Goal: Communication & Community: Answer question/provide support

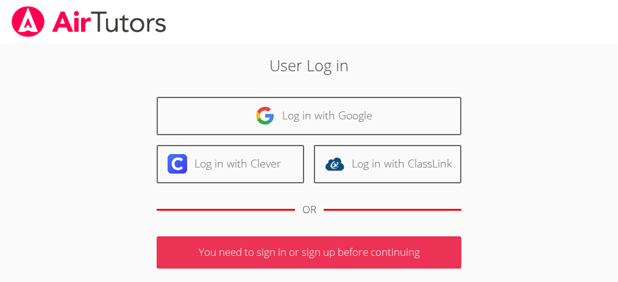
scroll to position [167, 0]
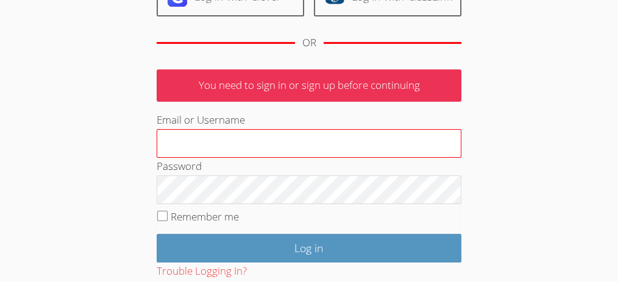
click at [180, 136] on input "Email or Username" at bounding box center [309, 143] width 305 height 29
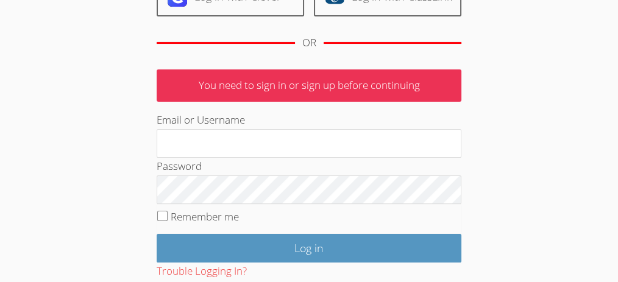
type input "rrana@bhusd.com"
click at [163, 216] on input "Remember me" at bounding box center [162, 216] width 10 height 10
click at [162, 215] on input "Remember me" at bounding box center [162, 216] width 10 height 10
checkbox input "false"
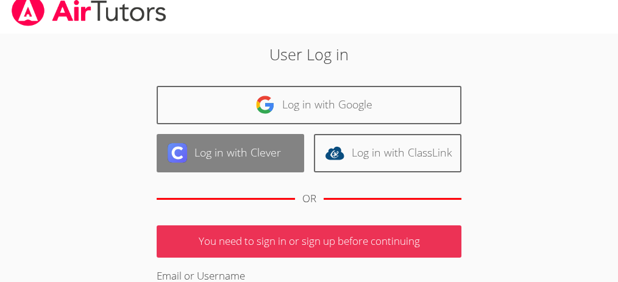
scroll to position [0, 0]
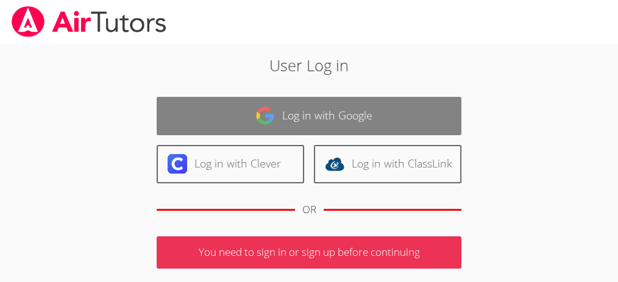
click at [301, 110] on link "Log in with Google" at bounding box center [309, 116] width 305 height 38
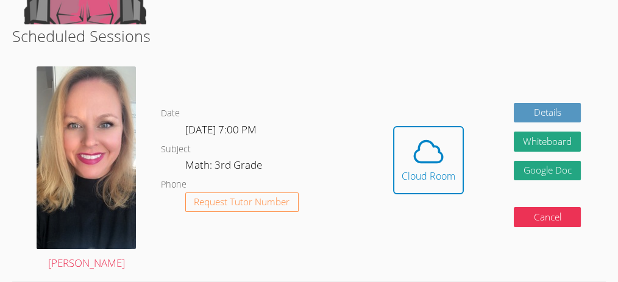
scroll to position [206, 0]
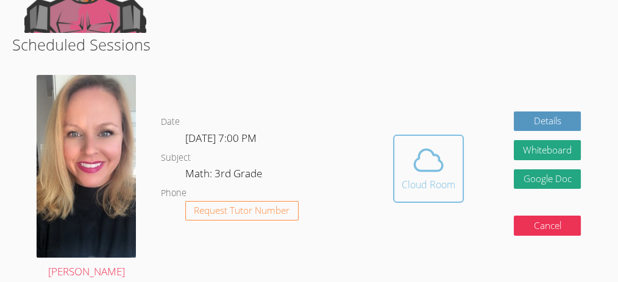
click at [408, 151] on span at bounding box center [429, 160] width 54 height 34
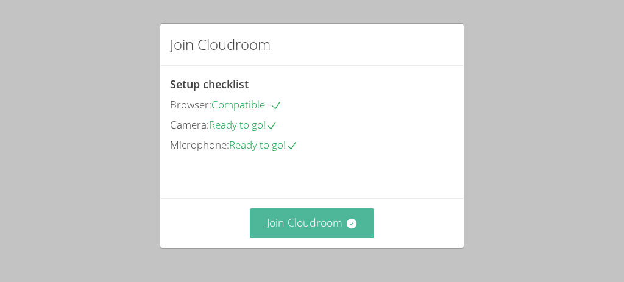
click at [358, 234] on button "Join Cloudroom" at bounding box center [312, 224] width 125 height 30
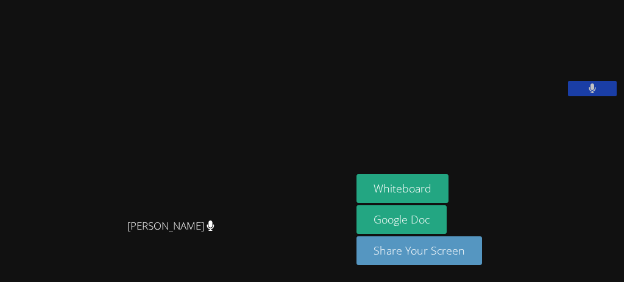
click at [523, 96] on video at bounding box center [448, 50] width 183 height 91
click at [588, 251] on div "Whiteboard Google Doc Share Your Screen" at bounding box center [488, 224] width 263 height 101
click at [547, 102] on div "Rayan Rana" at bounding box center [488, 53] width 263 height 97
click at [85, 65] on video at bounding box center [176, 117] width 183 height 193
drag, startPoint x: 520, startPoint y: 245, endPoint x: 593, endPoint y: 162, distance: 111.0
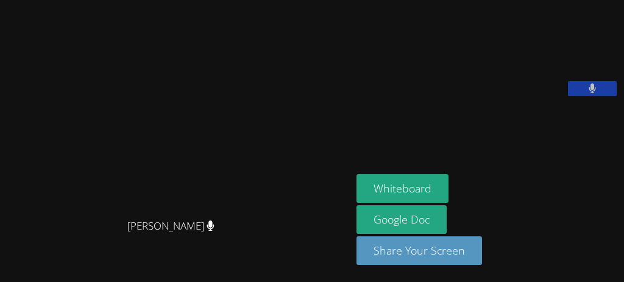
click at [593, 162] on aside "Rayan Rana Whiteboard Google Doc Share Your Screen" at bounding box center [488, 141] width 273 height 282
click at [568, 216] on div "Whiteboard Google Doc Share Your Screen" at bounding box center [488, 224] width 263 height 101
drag, startPoint x: 535, startPoint y: 257, endPoint x: 566, endPoint y: 208, distance: 58.4
click at [566, 208] on div "Whiteboard Google Doc Share Your Screen" at bounding box center [488, 224] width 263 height 101
drag, startPoint x: 521, startPoint y: 274, endPoint x: 524, endPoint y: 268, distance: 6.8
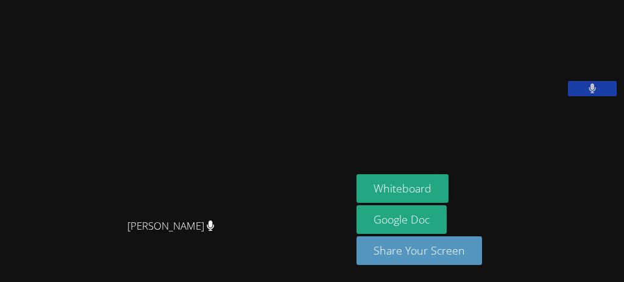
click at [524, 268] on aside "Rayan Rana Whiteboard Google Doc Share Your Screen" at bounding box center [488, 141] width 273 height 282
click at [624, 220] on aside "Rayan Rana Whiteboard Google Doc Share Your Screen" at bounding box center [488, 141] width 273 height 282
click at [624, 218] on aside "Rayan Rana Whiteboard Google Doc Share Your Screen" at bounding box center [488, 141] width 273 height 282
click at [624, 219] on aside "Rayan Rana Whiteboard Google Doc Share Your Screen" at bounding box center [488, 141] width 273 height 282
click at [5, 264] on div "[PERSON_NAME]" at bounding box center [176, 141] width 342 height 273
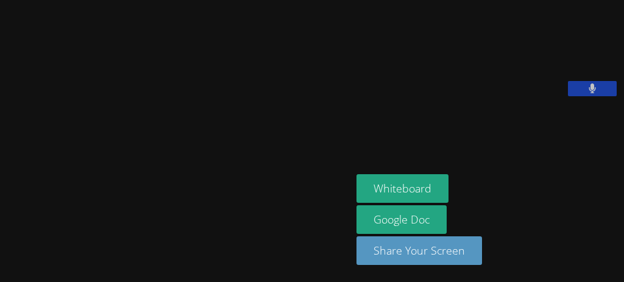
click at [4, 260] on main "[PERSON_NAME]" at bounding box center [176, 141] width 352 height 282
click at [5, 259] on div "[PERSON_NAME]" at bounding box center [176, 141] width 342 height 273
click at [2, 259] on main "[PERSON_NAME]" at bounding box center [176, 141] width 352 height 282
click at [3, 259] on main "[PERSON_NAME]" at bounding box center [176, 141] width 352 height 282
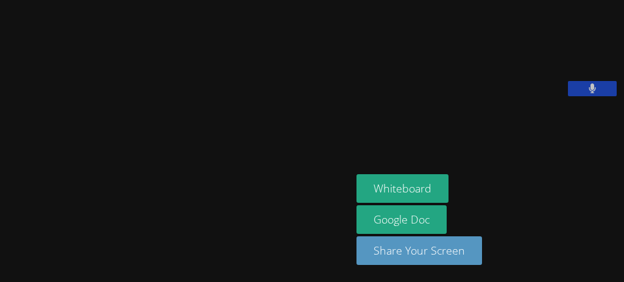
click at [4, 259] on main "[PERSON_NAME]" at bounding box center [176, 141] width 352 height 282
click at [5, 259] on div "[PERSON_NAME]" at bounding box center [176, 141] width 342 height 273
click at [4, 260] on main "[PERSON_NAME]" at bounding box center [176, 141] width 352 height 282
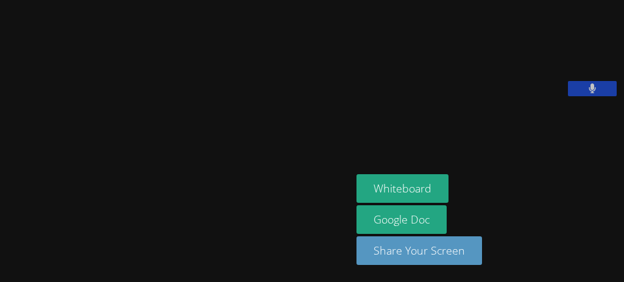
click at [4, 259] on main "[PERSON_NAME]" at bounding box center [176, 141] width 352 height 282
click at [5, 258] on div "[PERSON_NAME]" at bounding box center [176, 141] width 342 height 273
click at [4, 259] on main "[PERSON_NAME]" at bounding box center [176, 141] width 352 height 282
click at [4, 260] on main "[PERSON_NAME]" at bounding box center [176, 141] width 352 height 282
click at [4, 259] on main "[PERSON_NAME]" at bounding box center [176, 141] width 352 height 282
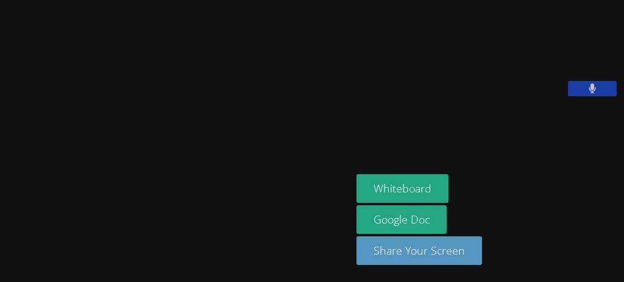
click at [3, 259] on main "[PERSON_NAME]" at bounding box center [176, 141] width 352 height 282
click at [4, 259] on main "[PERSON_NAME]" at bounding box center [176, 141] width 352 height 282
click at [4, 258] on main "[PERSON_NAME]" at bounding box center [176, 141] width 352 height 282
click at [2, 259] on main "[PERSON_NAME]" at bounding box center [176, 141] width 352 height 282
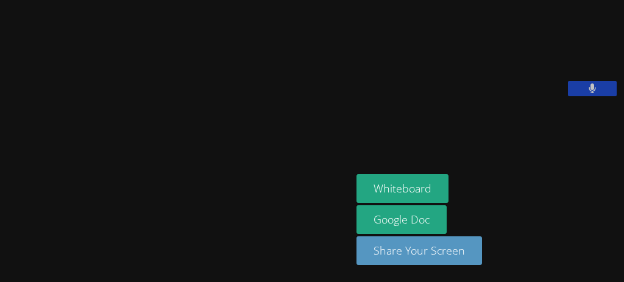
click at [4, 260] on main "[PERSON_NAME]" at bounding box center [176, 141] width 352 height 282
click at [5, 259] on div "[PERSON_NAME]" at bounding box center [176, 141] width 342 height 273
click at [4, 259] on main "[PERSON_NAME]" at bounding box center [176, 141] width 352 height 282
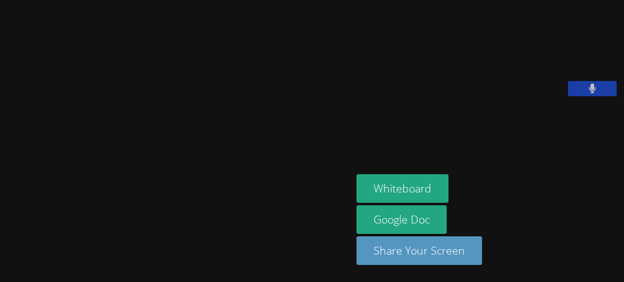
click at [3, 259] on main "[PERSON_NAME]" at bounding box center [176, 141] width 352 height 282
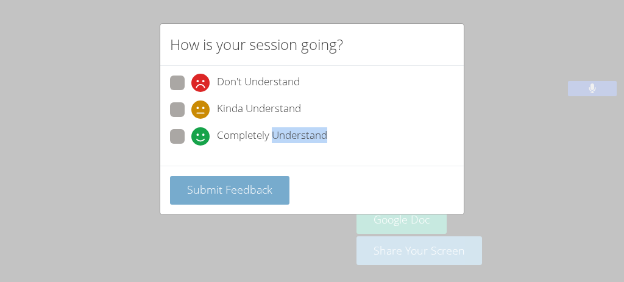
click at [5, 257] on div "How is your session going? Don't Understand Kinda Understand Completely Underst…" at bounding box center [312, 141] width 624 height 282
click at [254, 182] on span "Submit Feedback" at bounding box center [229, 189] width 85 height 15
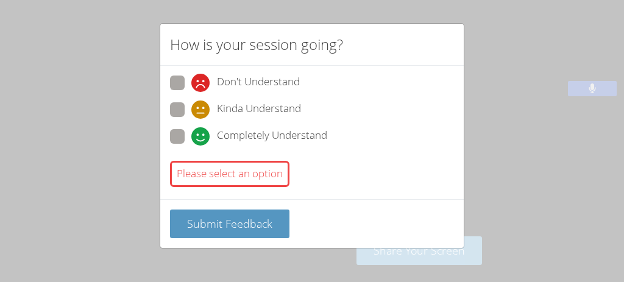
click at [4, 259] on div "How is your session going? Don't Understand Kinda Understand Completely Underst…" at bounding box center [312, 141] width 624 height 282
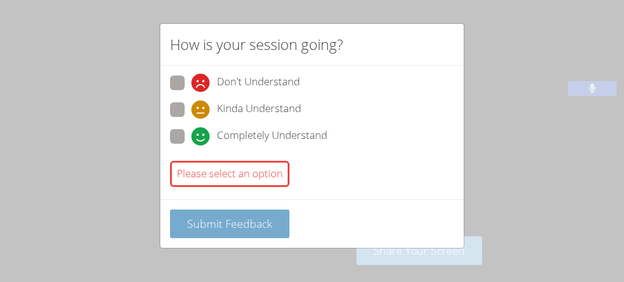
click at [3, 258] on div "How is your session going? Don't Understand Kinda Understand Completely Underst…" at bounding box center [312, 141] width 624 height 282
click at [262, 220] on span "Submit Feedback" at bounding box center [229, 223] width 85 height 15
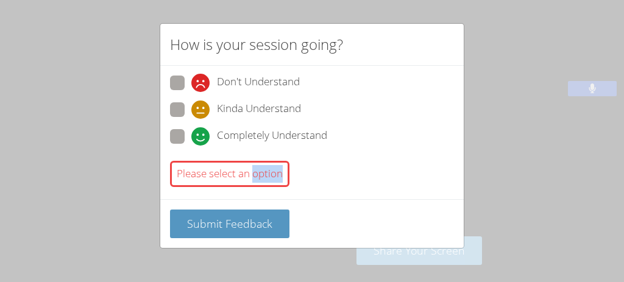
click at [272, 138] on span "Completely Understand" at bounding box center [272, 136] width 110 height 18
click at [202, 138] on input "Completely Understand" at bounding box center [196, 134] width 10 height 10
radio input "true"
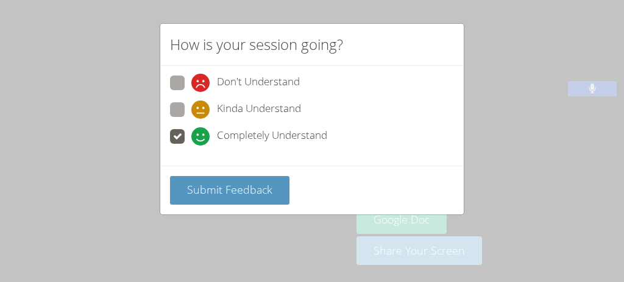
click at [5, 259] on div "How is your session going? Don't Understand Kinda Understand Completely Underst…" at bounding box center [312, 141] width 624 height 282
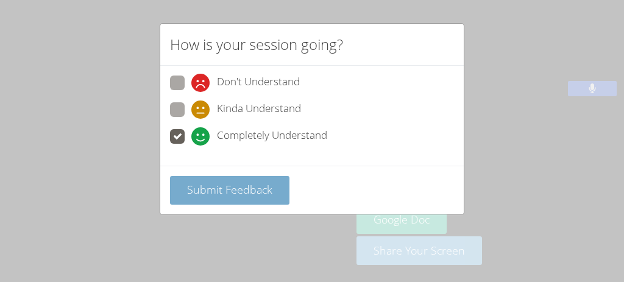
click at [254, 189] on span "Submit Feedback" at bounding box center [229, 189] width 85 height 15
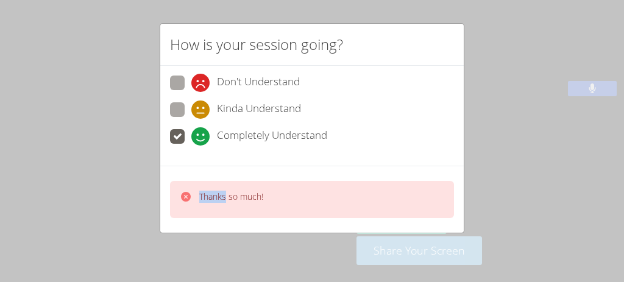
click at [261, 195] on p "Thanks so much!" at bounding box center [231, 197] width 64 height 12
click at [5, 260] on div "How is your session going? Don't Understand Kinda Understand Completely Underst…" at bounding box center [312, 141] width 624 height 282
click at [250, 191] on p "Thanks so much!" at bounding box center [231, 197] width 64 height 12
click at [4, 260] on div "How is your session going? Don't Understand Kinda Understand Completely Underst…" at bounding box center [312, 141] width 624 height 282
click at [4, 259] on div "How is your session going? Don't Understand Kinda Understand Completely Underst…" at bounding box center [312, 141] width 624 height 282
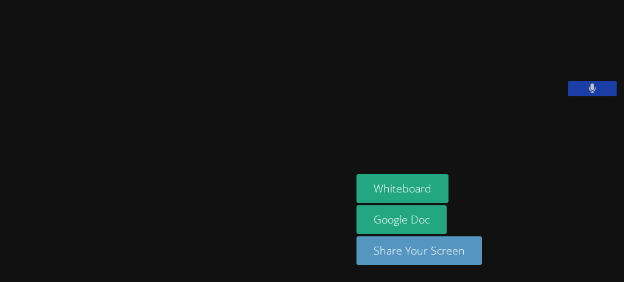
click at [4, 257] on main "[PERSON_NAME]" at bounding box center [176, 141] width 352 height 282
click at [259, 205] on video at bounding box center [176, 117] width 183 height 193
click at [3, 259] on main "[PERSON_NAME]" at bounding box center [176, 141] width 352 height 282
click at [5, 258] on div "[PERSON_NAME]" at bounding box center [176, 141] width 342 height 273
click at [4, 259] on main "[PERSON_NAME]" at bounding box center [176, 141] width 352 height 282
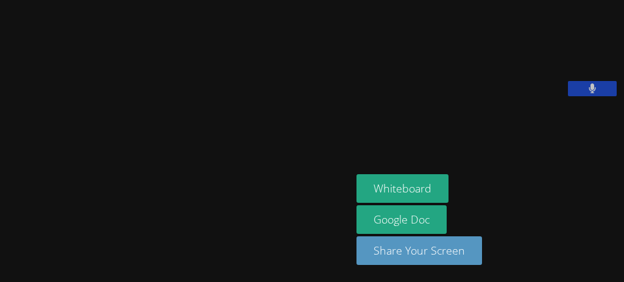
click at [5, 259] on div "[PERSON_NAME]" at bounding box center [176, 141] width 342 height 273
click at [5, 260] on div "[PERSON_NAME]" at bounding box center [176, 141] width 342 height 273
click at [4, 260] on main "[PERSON_NAME]" at bounding box center [176, 141] width 352 height 282
click at [5, 258] on div "[PERSON_NAME]" at bounding box center [176, 141] width 342 height 273
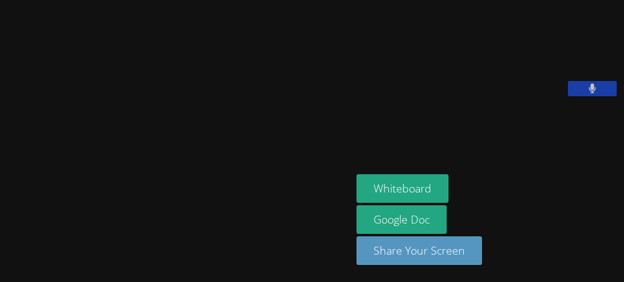
click at [5, 257] on div "[PERSON_NAME]" at bounding box center [176, 141] width 342 height 273
click at [4, 260] on main "[PERSON_NAME]" at bounding box center [176, 141] width 352 height 282
click at [3, 259] on main "[PERSON_NAME]" at bounding box center [176, 141] width 352 height 282
click at [4, 259] on main "[PERSON_NAME]" at bounding box center [176, 141] width 352 height 282
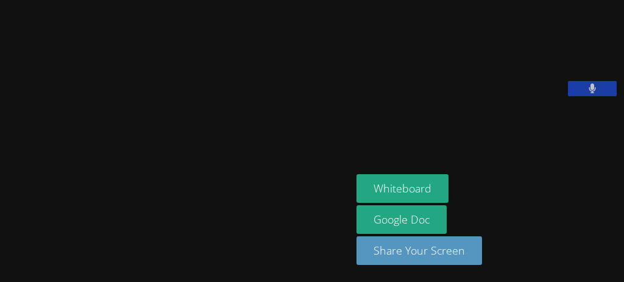
click at [5, 258] on div "[PERSON_NAME]" at bounding box center [176, 141] width 342 height 273
click at [5, 259] on div "[PERSON_NAME]" at bounding box center [176, 141] width 342 height 273
click at [4, 259] on main "[PERSON_NAME]" at bounding box center [176, 141] width 352 height 282
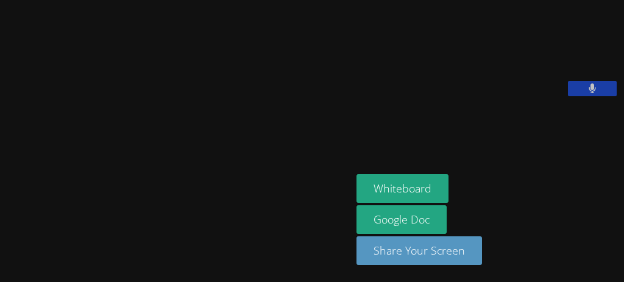
click at [4, 259] on main "[PERSON_NAME]" at bounding box center [176, 141] width 352 height 282
click at [5, 259] on div "[PERSON_NAME]" at bounding box center [176, 141] width 342 height 273
click at [4, 259] on main "[PERSON_NAME]" at bounding box center [176, 141] width 352 height 282
click at [5, 259] on div "[PERSON_NAME]" at bounding box center [176, 141] width 342 height 273
click at [5, 257] on div "[PERSON_NAME]" at bounding box center [176, 141] width 342 height 273
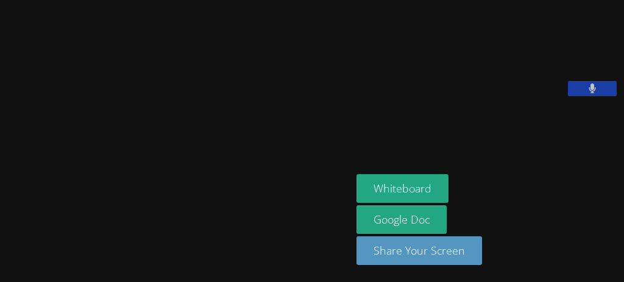
click at [5, 259] on div "[PERSON_NAME]" at bounding box center [176, 141] width 342 height 273
click at [4, 260] on main "[PERSON_NAME]" at bounding box center [176, 141] width 352 height 282
click at [5, 259] on div "[PERSON_NAME]" at bounding box center [176, 141] width 342 height 273
click at [4, 260] on main "[PERSON_NAME]" at bounding box center [176, 141] width 352 height 282
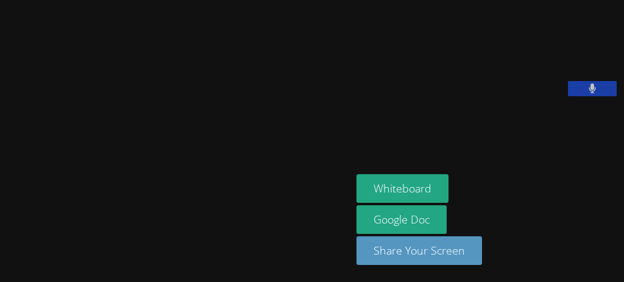
click at [5, 259] on div "[PERSON_NAME]" at bounding box center [176, 141] width 342 height 273
click at [4, 260] on main "[PERSON_NAME]" at bounding box center [176, 141] width 352 height 282
click at [3, 258] on main "[PERSON_NAME]" at bounding box center [176, 141] width 352 height 282
click at [4, 258] on main "[PERSON_NAME]" at bounding box center [176, 141] width 352 height 282
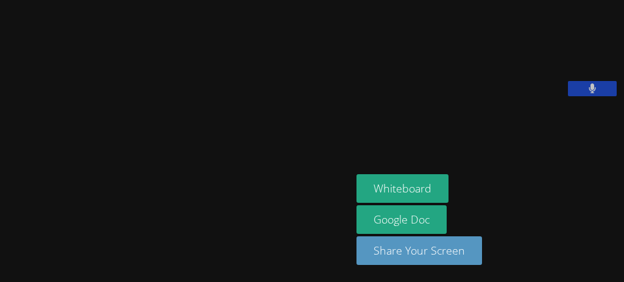
click at [5, 260] on div "[PERSON_NAME]" at bounding box center [176, 141] width 342 height 273
click at [3, 259] on main "[PERSON_NAME]" at bounding box center [176, 141] width 352 height 282
click at [5, 257] on div "[PERSON_NAME]" at bounding box center [176, 141] width 342 height 273
click at [3, 257] on main "[PERSON_NAME]" at bounding box center [176, 141] width 352 height 282
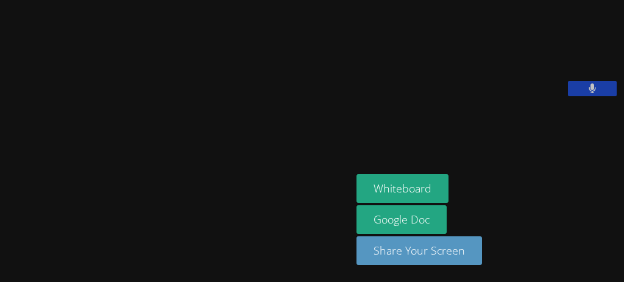
click at [5, 257] on div "[PERSON_NAME]" at bounding box center [176, 141] width 342 height 273
click at [3, 260] on main "[PERSON_NAME]" at bounding box center [176, 141] width 352 height 282
click at [5, 257] on div "[PERSON_NAME]" at bounding box center [176, 141] width 342 height 273
click at [5, 259] on div "[PERSON_NAME]" at bounding box center [176, 141] width 342 height 273
click at [4, 260] on main "[PERSON_NAME]" at bounding box center [176, 141] width 352 height 282
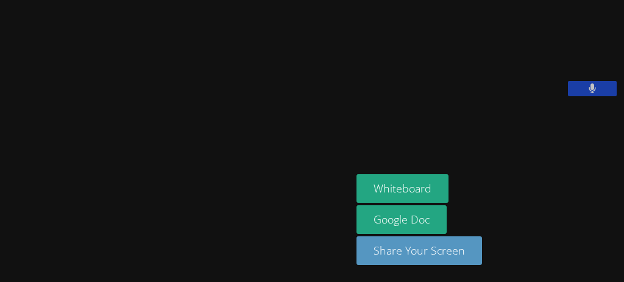
click at [4, 260] on main "[PERSON_NAME]" at bounding box center [176, 141] width 352 height 282
click at [3, 260] on main "[PERSON_NAME]" at bounding box center [176, 141] width 352 height 282
click at [4, 260] on main "[PERSON_NAME]" at bounding box center [176, 141] width 352 height 282
click at [5, 260] on div "[PERSON_NAME]" at bounding box center [176, 141] width 342 height 273
click at [4, 257] on main "[PERSON_NAME]" at bounding box center [176, 141] width 352 height 282
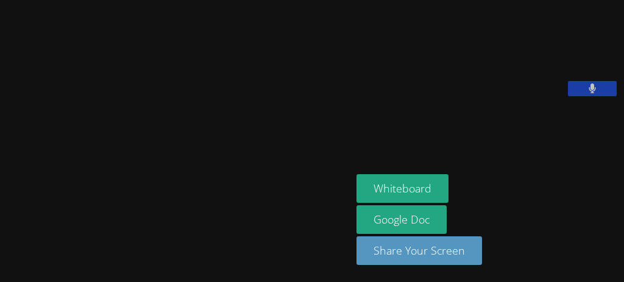
click at [3, 258] on main "[PERSON_NAME]" at bounding box center [176, 141] width 352 height 282
click at [4, 260] on main "[PERSON_NAME]" at bounding box center [176, 141] width 352 height 282
click at [4, 257] on main "[PERSON_NAME]" at bounding box center [176, 141] width 352 height 282
click at [3, 260] on main "[PERSON_NAME]" at bounding box center [176, 141] width 352 height 282
click at [5, 258] on div "[PERSON_NAME]" at bounding box center [176, 141] width 342 height 273
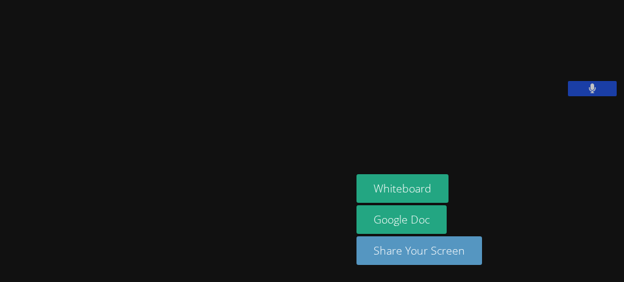
click at [3, 260] on main "[PERSON_NAME]" at bounding box center [176, 141] width 352 height 282
click at [5, 259] on div "[PERSON_NAME]" at bounding box center [176, 141] width 342 height 273
click at [4, 259] on main "[PERSON_NAME]" at bounding box center [176, 141] width 352 height 282
click at [4, 260] on main "[PERSON_NAME]" at bounding box center [176, 141] width 352 height 282
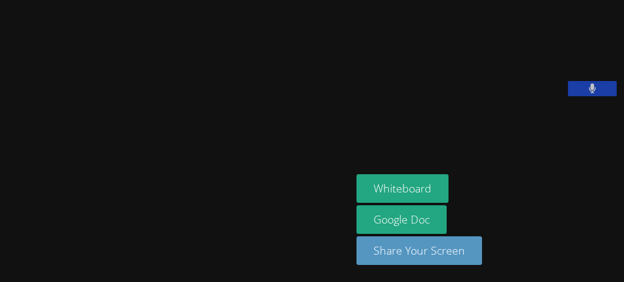
click at [4, 258] on main "[PERSON_NAME]" at bounding box center [176, 141] width 352 height 282
click at [2, 259] on main "[PERSON_NAME]" at bounding box center [176, 141] width 352 height 282
click at [4, 260] on main "[PERSON_NAME]" at bounding box center [176, 141] width 352 height 282
click at [3, 258] on main "[PERSON_NAME]" at bounding box center [176, 141] width 352 height 282
click at [5, 258] on div "[PERSON_NAME]" at bounding box center [176, 141] width 342 height 273
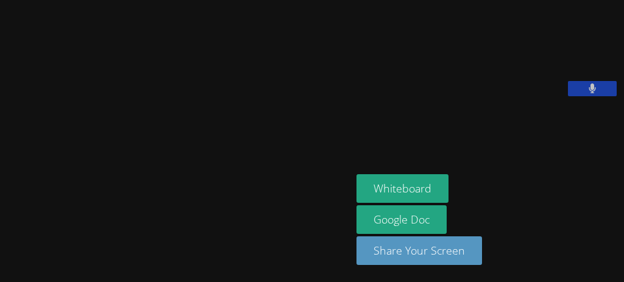
click at [4, 259] on main "[PERSON_NAME]" at bounding box center [176, 141] width 352 height 282
click at [2, 259] on main "[PERSON_NAME]" at bounding box center [176, 141] width 352 height 282
click at [4, 259] on main "[PERSON_NAME]" at bounding box center [176, 141] width 352 height 282
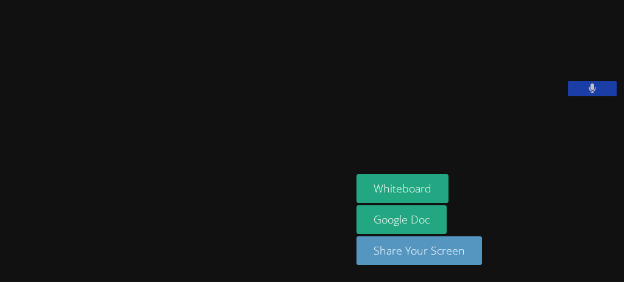
click at [3, 259] on main "[PERSON_NAME]" at bounding box center [176, 141] width 352 height 282
click at [4, 259] on main "[PERSON_NAME]" at bounding box center [176, 141] width 352 height 282
click at [5, 257] on div "[PERSON_NAME]" at bounding box center [176, 141] width 342 height 273
click at [4, 259] on main "[PERSON_NAME]" at bounding box center [176, 141] width 352 height 282
click at [5, 257] on div "[PERSON_NAME]" at bounding box center [176, 141] width 342 height 273
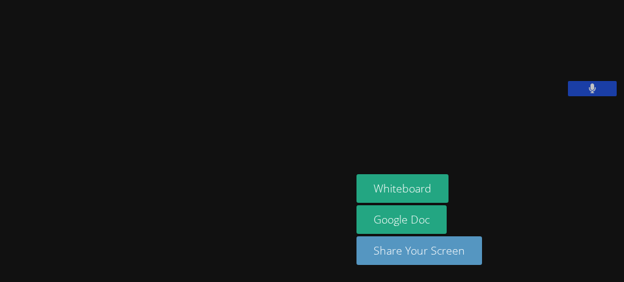
click at [5, 259] on div "[PERSON_NAME]" at bounding box center [176, 141] width 342 height 273
click at [5, 257] on div "[PERSON_NAME]" at bounding box center [176, 141] width 342 height 273
click at [4, 257] on main "[PERSON_NAME]" at bounding box center [176, 141] width 352 height 282
click at [2, 258] on main "[PERSON_NAME]" at bounding box center [176, 141] width 352 height 282
click at [4, 259] on main "[PERSON_NAME]" at bounding box center [176, 141] width 352 height 282
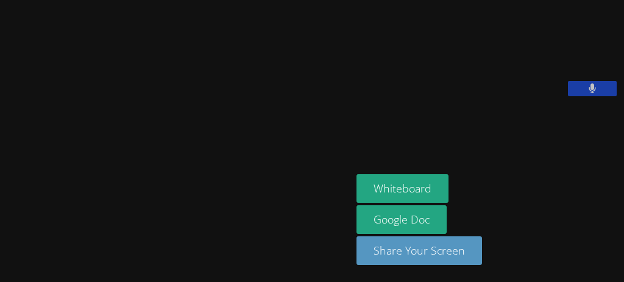
click at [5, 259] on div "[PERSON_NAME]" at bounding box center [176, 141] width 342 height 273
click at [4, 259] on main "[PERSON_NAME]" at bounding box center [176, 141] width 352 height 282
click at [3, 260] on main "[PERSON_NAME]" at bounding box center [176, 141] width 352 height 282
click at [4, 259] on main "[PERSON_NAME]" at bounding box center [176, 141] width 352 height 282
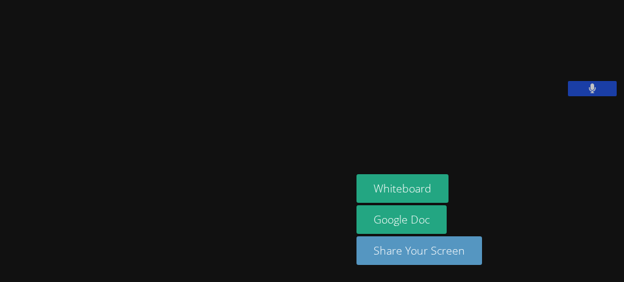
click at [5, 259] on div "[PERSON_NAME]" at bounding box center [176, 141] width 342 height 273
click at [4, 260] on main "[PERSON_NAME]" at bounding box center [176, 141] width 352 height 282
click at [4, 258] on main "[PERSON_NAME]" at bounding box center [176, 141] width 352 height 282
click at [5, 258] on div "[PERSON_NAME]" at bounding box center [176, 141] width 342 height 273
click at [4, 259] on main "[PERSON_NAME]" at bounding box center [176, 141] width 352 height 282
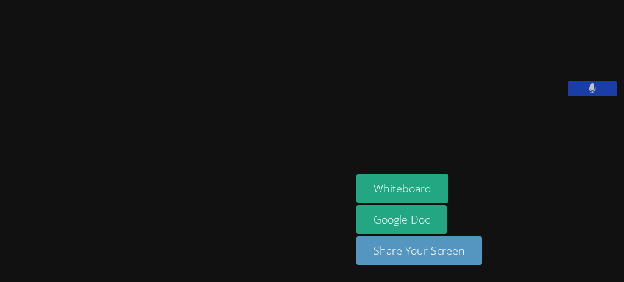
click at [4, 259] on main "[PERSON_NAME]" at bounding box center [176, 141] width 352 height 282
click at [5, 258] on div "[PERSON_NAME]" at bounding box center [176, 141] width 342 height 273
click at [4, 260] on main "[PERSON_NAME]" at bounding box center [176, 141] width 352 height 282
click at [5, 259] on div "[PERSON_NAME]" at bounding box center [176, 141] width 342 height 273
click at [4, 254] on main "[PERSON_NAME]" at bounding box center [176, 141] width 352 height 282
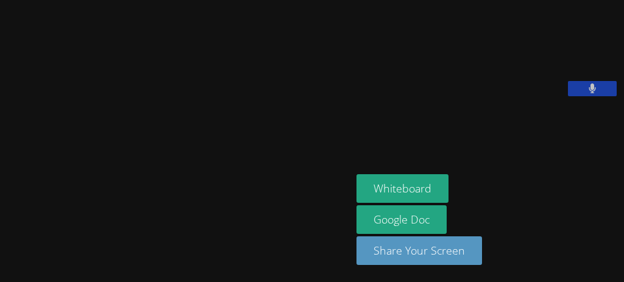
click at [3, 260] on main "[PERSON_NAME]" at bounding box center [176, 141] width 352 height 282
click at [5, 259] on div "[PERSON_NAME]" at bounding box center [176, 141] width 342 height 273
click at [5, 257] on div "[PERSON_NAME]" at bounding box center [176, 141] width 342 height 273
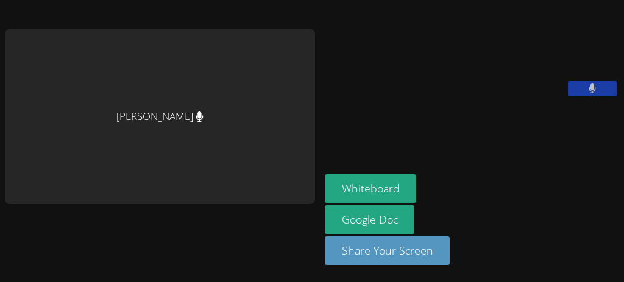
click at [4, 260] on main "[PERSON_NAME]" at bounding box center [160, 141] width 320 height 282
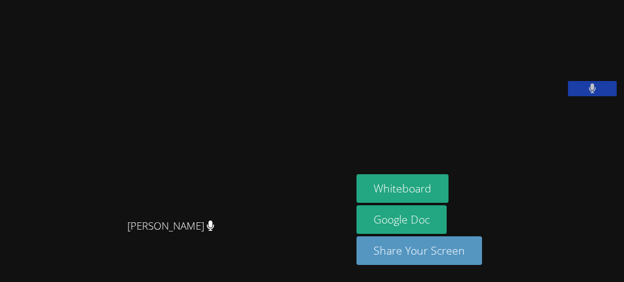
click at [4, 259] on main "Asia Mason Asia Mason" at bounding box center [176, 141] width 352 height 282
click at [5, 259] on div "[PERSON_NAME]" at bounding box center [176, 237] width 342 height 49
click at [3, 259] on main "Asia Mason Asia Mason" at bounding box center [176, 141] width 352 height 282
click at [5, 258] on div "Asia Mason Asia Mason" at bounding box center [176, 141] width 342 height 273
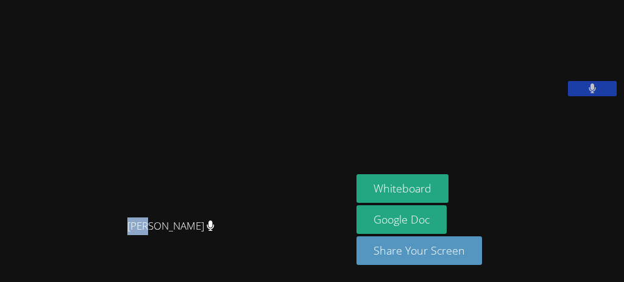
click at [4, 259] on main "Asia Mason Asia Mason" at bounding box center [176, 141] width 352 height 282
click at [3, 259] on main "Asia Mason Asia Mason" at bounding box center [176, 141] width 352 height 282
click at [3, 260] on main "Asia Mason Asia Mason" at bounding box center [176, 141] width 352 height 282
click at [5, 260] on div "Asia Mason Asia Mason" at bounding box center [176, 141] width 342 height 273
click at [4, 259] on main "Asia Mason Asia Mason" at bounding box center [176, 141] width 352 height 282
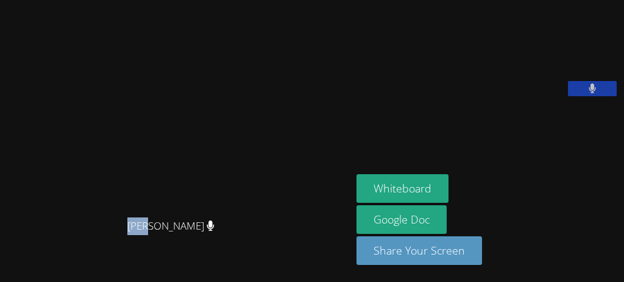
click at [5, 259] on div "Asia Mason Asia Mason" at bounding box center [176, 141] width 342 height 273
click at [5, 260] on div "Asia Mason Asia Mason" at bounding box center [176, 141] width 342 height 273
click at [4, 261] on main "Asia Mason Asia Mason" at bounding box center [176, 141] width 352 height 282
click at [4, 258] on main "Asia Mason Asia Mason" at bounding box center [176, 141] width 352 height 282
click at [5, 259] on div "Asia Mason Asia Mason" at bounding box center [176, 141] width 342 height 273
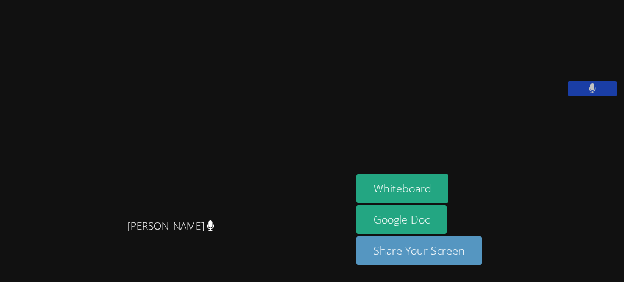
click at [4, 259] on main "Asia Mason Asia Mason" at bounding box center [176, 141] width 352 height 282
click at [5, 259] on div "Asia Mason Asia Mason" at bounding box center [176, 141] width 342 height 273
click at [4, 259] on main "Asia Mason Asia Mason" at bounding box center [176, 141] width 352 height 282
click at [3, 259] on main "Asia Mason Asia Mason" at bounding box center [176, 141] width 352 height 282
click at [4, 259] on main "Asia Mason Asia Mason" at bounding box center [176, 141] width 352 height 282
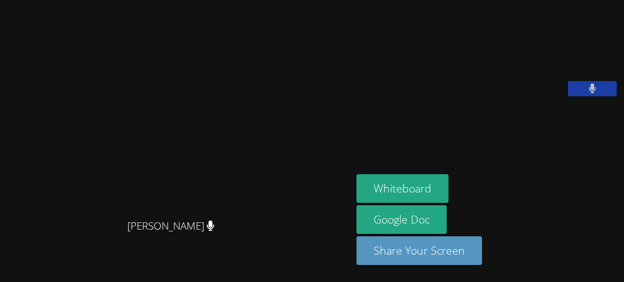
click at [3, 259] on main "Asia Mason Asia Mason" at bounding box center [176, 141] width 352 height 282
click at [5, 258] on div "Asia Mason Asia Mason" at bounding box center [176, 141] width 342 height 273
click at [5, 259] on div "Asia Mason Asia Mason" at bounding box center [176, 141] width 342 height 273
click at [4, 259] on main "Asia Mason Asia Mason" at bounding box center [176, 141] width 352 height 282
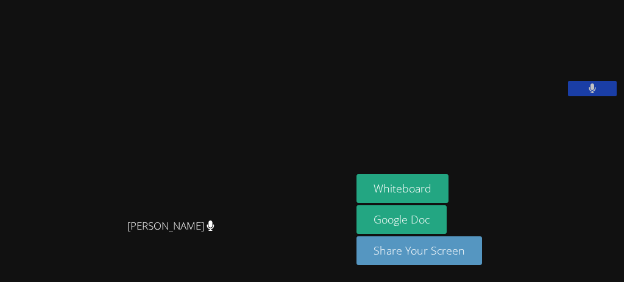
click at [5, 259] on div "Asia Mason Asia Mason" at bounding box center [176, 141] width 342 height 273
click at [4, 259] on main "Asia Mason Asia Mason" at bounding box center [176, 141] width 352 height 282
click at [3, 260] on main "Asia Mason Asia Mason" at bounding box center [176, 141] width 352 height 282
click at [5, 258] on div "[PERSON_NAME]" at bounding box center [176, 237] width 342 height 49
click at [5, 257] on div "[PERSON_NAME]" at bounding box center [176, 237] width 342 height 49
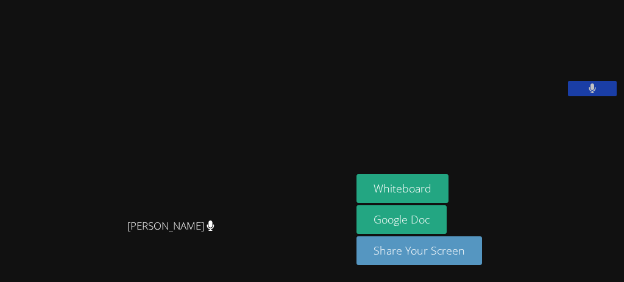
click at [5, 260] on div "[PERSON_NAME]" at bounding box center [176, 237] width 342 height 49
click at [4, 260] on main "Asia Mason Asia Mason" at bounding box center [176, 141] width 352 height 282
click at [4, 259] on main "Asia Mason Asia Mason" at bounding box center [176, 141] width 352 height 282
click at [3, 259] on main "Asia Mason Asia Mason" at bounding box center [176, 141] width 352 height 282
click at [4, 260] on main "Asia Mason Asia Mason" at bounding box center [176, 141] width 352 height 282
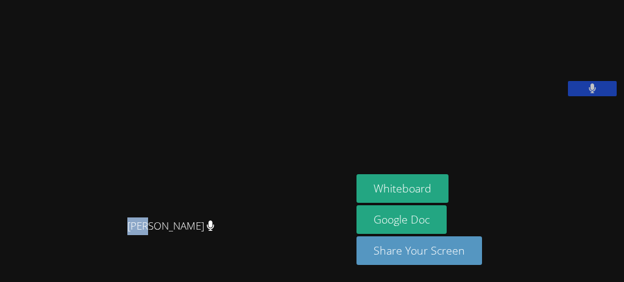
click at [3, 260] on main "Asia Mason Asia Mason" at bounding box center [176, 141] width 352 height 282
click at [4, 259] on main "Asia Mason Asia Mason" at bounding box center [176, 141] width 352 height 282
click at [3, 260] on main "Asia Mason Asia Mason" at bounding box center [176, 141] width 352 height 282
click at [4, 259] on main "Asia Mason Asia Mason" at bounding box center [176, 141] width 352 height 282
click at [4, 257] on main "Asia Mason Asia Mason" at bounding box center [176, 141] width 352 height 282
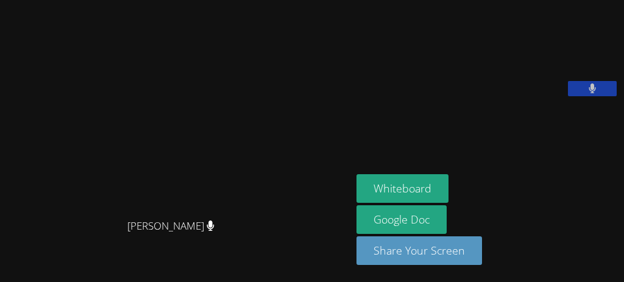
click at [5, 259] on div "[PERSON_NAME]" at bounding box center [176, 237] width 342 height 49
click at [5, 256] on div "[PERSON_NAME]" at bounding box center [176, 237] width 342 height 49
click at [3, 259] on main "Asia Mason Asia Mason" at bounding box center [176, 141] width 352 height 282
click at [4, 260] on main "Asia Mason Asia Mason" at bounding box center [176, 141] width 352 height 282
click at [5, 259] on div "[PERSON_NAME]" at bounding box center [176, 237] width 342 height 49
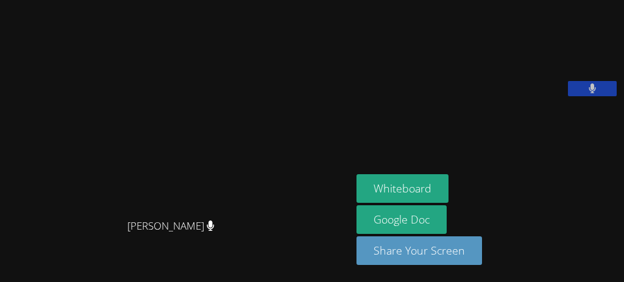
click at [5, 259] on div "[PERSON_NAME]" at bounding box center [176, 237] width 342 height 49
click at [2, 259] on main "Asia Mason Asia Mason" at bounding box center [176, 141] width 352 height 282
click at [3, 259] on main "Asia Mason Asia Mason" at bounding box center [176, 141] width 352 height 282
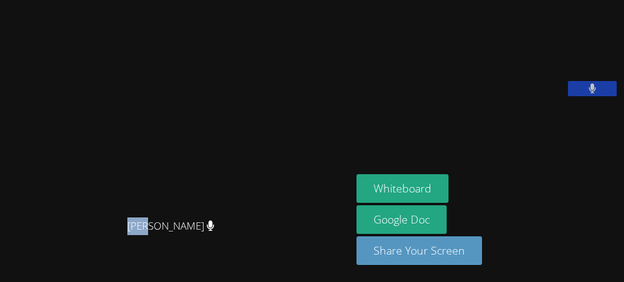
click at [3, 259] on main "Asia Mason Asia Mason" at bounding box center [176, 141] width 352 height 282
click at [4, 259] on main "Asia Mason Asia Mason" at bounding box center [176, 141] width 352 height 282
click at [4, 260] on main "Asia Mason Asia Mason" at bounding box center [176, 141] width 352 height 282
click at [5, 257] on div "[PERSON_NAME]" at bounding box center [176, 237] width 342 height 49
click at [4, 259] on main "Asia Mason Asia Mason" at bounding box center [176, 141] width 352 height 282
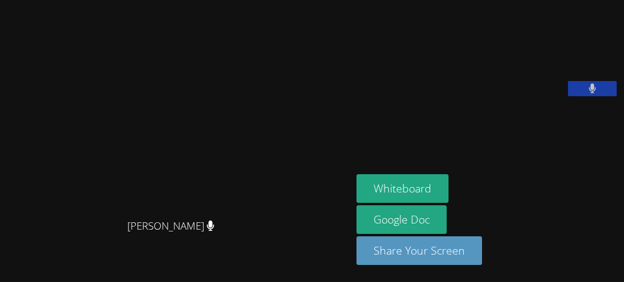
click at [4, 260] on main "Asia Mason Asia Mason" at bounding box center [176, 141] width 352 height 282
click at [5, 259] on div "[PERSON_NAME]" at bounding box center [176, 237] width 342 height 49
click at [2, 259] on main "Asia Mason Asia Mason" at bounding box center [176, 141] width 352 height 282
click at [5, 259] on div "[PERSON_NAME]" at bounding box center [176, 237] width 342 height 49
click at [5, 256] on div "[PERSON_NAME]" at bounding box center [176, 237] width 342 height 49
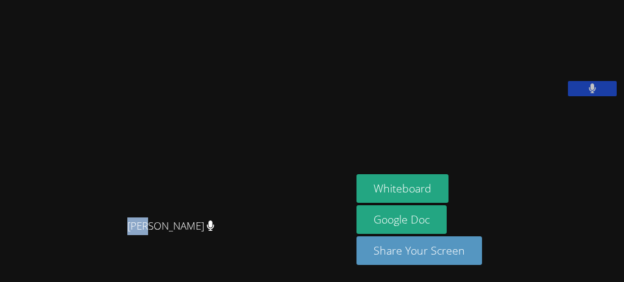
click at [4, 259] on main "Asia Mason Asia Mason" at bounding box center [176, 141] width 352 height 282
click at [4, 260] on main "Asia Mason Asia Mason" at bounding box center [176, 141] width 352 height 282
click at [2, 259] on main "Asia Mason Asia Mason" at bounding box center [176, 141] width 352 height 282
click at [5, 259] on div "[PERSON_NAME]" at bounding box center [176, 237] width 342 height 49
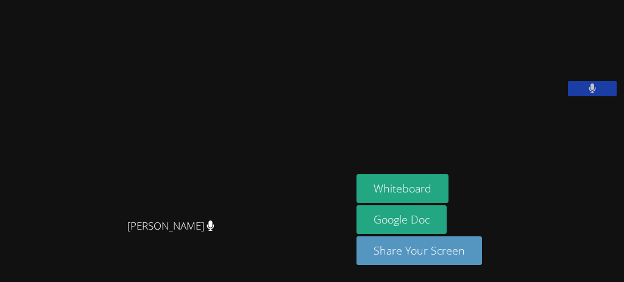
click at [5, 258] on div "[PERSON_NAME]" at bounding box center [176, 237] width 342 height 49
click at [2, 257] on main "Asia Mason Asia Mason" at bounding box center [176, 141] width 352 height 282
click at [5, 257] on div "[PERSON_NAME]" at bounding box center [176, 237] width 342 height 49
click at [4, 260] on main "Asia Mason Asia Mason" at bounding box center [176, 141] width 352 height 282
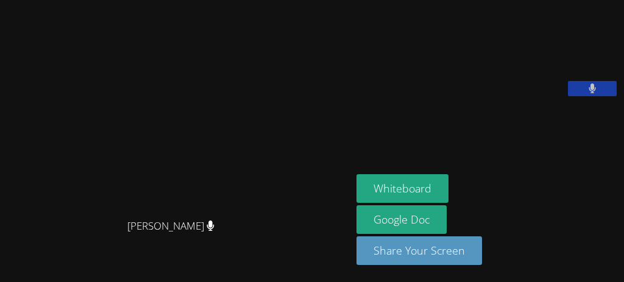
click at [4, 260] on main "Asia Mason Asia Mason" at bounding box center [176, 141] width 352 height 282
click at [5, 257] on div "[PERSON_NAME]" at bounding box center [176, 237] width 342 height 49
click at [4, 260] on main "Asia Mason Asia Mason" at bounding box center [176, 141] width 352 height 282
click at [5, 258] on div "[PERSON_NAME]" at bounding box center [176, 237] width 342 height 49
click at [4, 260] on main "Asia Mason Asia Mason" at bounding box center [176, 141] width 352 height 282
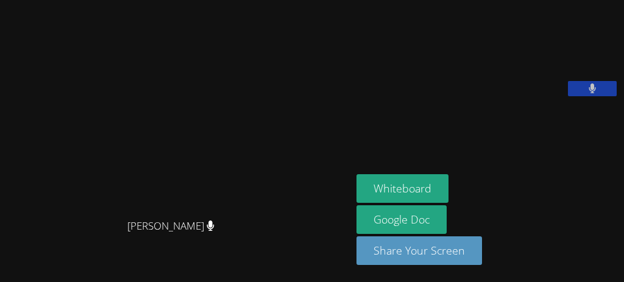
click at [5, 257] on div "[PERSON_NAME]" at bounding box center [176, 237] width 342 height 49
click at [2, 259] on main "Asia Mason Asia Mason" at bounding box center [176, 141] width 352 height 282
click at [3, 260] on main "Asia Mason Asia Mason" at bounding box center [176, 141] width 352 height 282
click at [2, 259] on main "Asia Mason Asia Mason" at bounding box center [176, 141] width 352 height 282
click at [3, 257] on main "Asia Mason Asia Mason" at bounding box center [176, 141] width 352 height 282
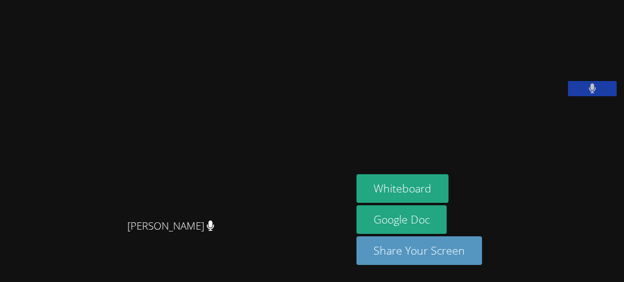
click at [3, 259] on main "Asia Mason Asia Mason" at bounding box center [176, 141] width 352 height 282
click at [3, 260] on main "Asia Mason Asia Mason" at bounding box center [176, 141] width 352 height 282
click at [4, 260] on main "Asia Mason Asia Mason" at bounding box center [176, 141] width 352 height 282
click at [4, 257] on main "Asia Mason Asia Mason" at bounding box center [176, 141] width 352 height 282
click at [4, 260] on main "Asia Mason Asia Mason" at bounding box center [176, 141] width 352 height 282
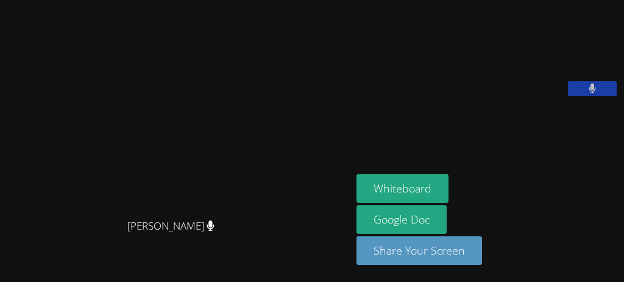
click at [4, 260] on main "Asia Mason Asia Mason" at bounding box center [176, 141] width 352 height 282
click at [3, 260] on main "Asia Mason Asia Mason" at bounding box center [176, 141] width 352 height 282
click at [4, 260] on main "Asia Mason Asia Mason" at bounding box center [176, 141] width 352 height 282
click at [5, 259] on div "[PERSON_NAME]" at bounding box center [176, 237] width 342 height 49
click at [4, 260] on main "Asia Mason Asia Mason" at bounding box center [176, 141] width 352 height 282
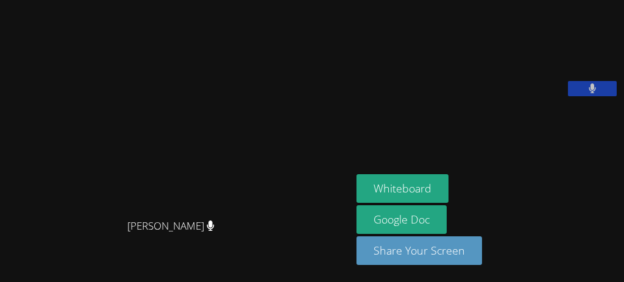
click at [4, 259] on main "Asia Mason Asia Mason" at bounding box center [176, 141] width 352 height 282
click at [5, 258] on div "[PERSON_NAME]" at bounding box center [176, 237] width 342 height 49
click at [4, 259] on main "Asia Mason Asia Mason" at bounding box center [176, 141] width 352 height 282
click at [3, 258] on main "Asia Mason Asia Mason" at bounding box center [176, 141] width 352 height 282
click at [4, 260] on main "Asia Mason Asia Mason" at bounding box center [176, 141] width 352 height 282
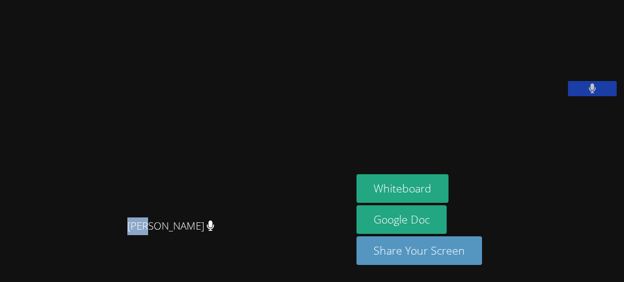
click at [5, 258] on div "[PERSON_NAME]" at bounding box center [176, 237] width 342 height 49
click at [4, 260] on main "Asia Mason Asia Mason" at bounding box center [176, 141] width 352 height 282
click at [5, 258] on div "[PERSON_NAME]" at bounding box center [176, 237] width 342 height 49
click at [4, 257] on main "Asia Mason Asia Mason" at bounding box center [176, 141] width 352 height 282
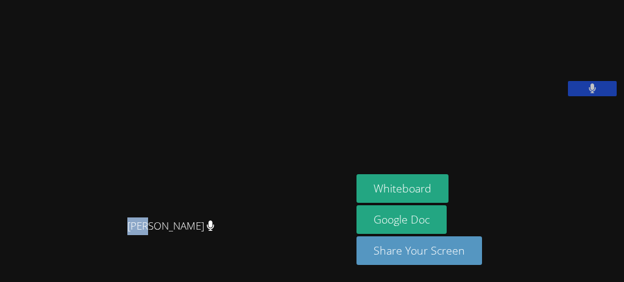
click at [4, 260] on main "Asia Mason Asia Mason" at bounding box center [176, 141] width 352 height 282
click at [5, 259] on div "[PERSON_NAME]" at bounding box center [176, 237] width 342 height 49
click at [4, 259] on main "Asia Mason Asia Mason" at bounding box center [176, 141] width 352 height 282
click at [4, 260] on main "Asia Mason Asia Mason" at bounding box center [176, 141] width 352 height 282
click at [3, 259] on main "Asia Mason Asia Mason" at bounding box center [176, 141] width 352 height 282
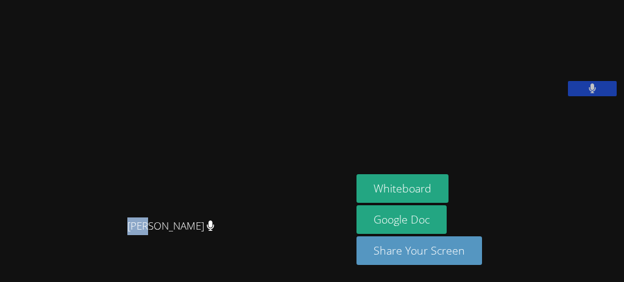
click at [4, 259] on main "Asia Mason Asia Mason" at bounding box center [176, 141] width 352 height 282
click at [4, 260] on main "Asia Mason Asia Mason" at bounding box center [176, 141] width 352 height 282
click at [4, 259] on main "Asia Mason Asia Mason" at bounding box center [176, 141] width 352 height 282
click at [5, 259] on div "[PERSON_NAME]" at bounding box center [176, 237] width 342 height 49
click at [4, 259] on main "Asia Mason Asia Mason" at bounding box center [176, 141] width 352 height 282
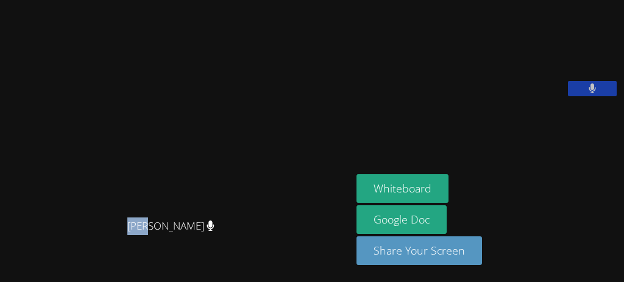
click at [5, 259] on div "[PERSON_NAME]" at bounding box center [176, 237] width 342 height 49
click at [3, 258] on main "Asia Mason Asia Mason" at bounding box center [176, 141] width 352 height 282
click at [4, 259] on main "Asia Mason Asia Mason" at bounding box center [176, 141] width 352 height 282
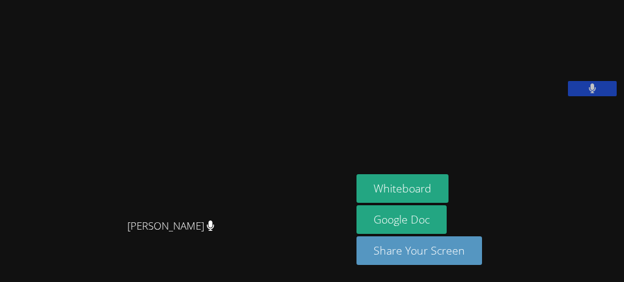
click at [5, 259] on div "[PERSON_NAME]" at bounding box center [176, 237] width 342 height 49
click at [2, 258] on main "Asia Mason Asia Mason" at bounding box center [176, 141] width 352 height 282
click at [4, 260] on main "Asia Mason Asia Mason" at bounding box center [176, 141] width 352 height 282
click at [4, 259] on main "Asia Mason Asia Mason" at bounding box center [176, 141] width 352 height 282
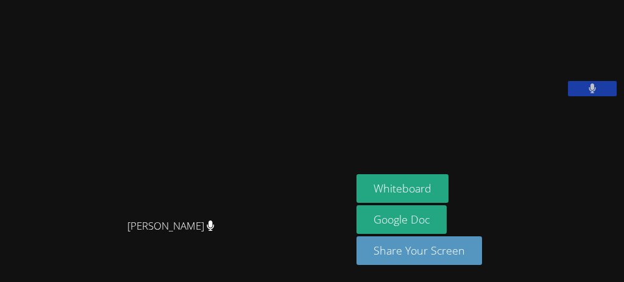
click at [4, 258] on main "Asia Mason Asia Mason" at bounding box center [176, 141] width 352 height 282
click at [4, 259] on main "Asia Mason Asia Mason" at bounding box center [176, 141] width 352 height 282
click at [5, 257] on div "[PERSON_NAME]" at bounding box center [176, 237] width 342 height 49
click at [5, 259] on div "[PERSON_NAME]" at bounding box center [176, 237] width 342 height 49
click at [3, 259] on main "Asia Mason Asia Mason" at bounding box center [176, 141] width 352 height 282
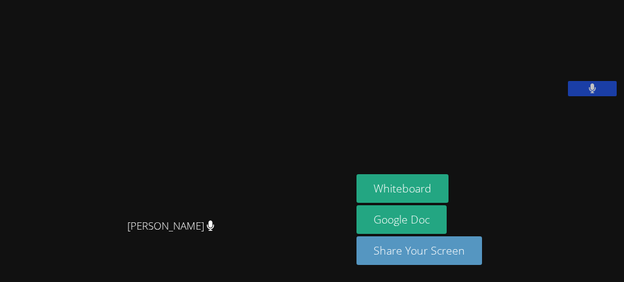
click at [4, 257] on main "Asia Mason Asia Mason" at bounding box center [176, 141] width 352 height 282
click at [3, 257] on main "Asia Mason Asia Mason" at bounding box center [176, 141] width 352 height 282
click at [4, 260] on main "Asia Mason Asia Mason" at bounding box center [176, 141] width 352 height 282
click at [3, 259] on main "Asia Mason Asia Mason" at bounding box center [176, 141] width 352 height 282
click at [5, 259] on div "[PERSON_NAME]" at bounding box center [176, 237] width 342 height 49
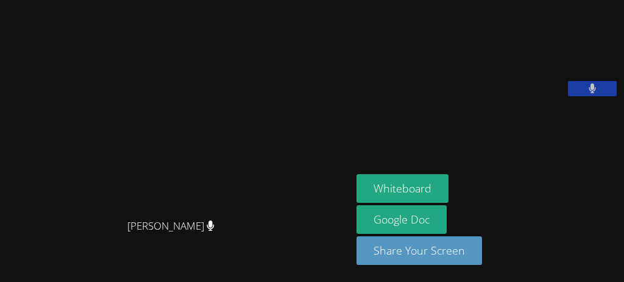
click at [5, 259] on div "[PERSON_NAME]" at bounding box center [176, 237] width 342 height 49
click at [2, 257] on main "Asia Mason Asia Mason" at bounding box center [176, 141] width 352 height 282
click at [2, 259] on main "Asia Mason Asia Mason" at bounding box center [176, 141] width 352 height 282
click at [3, 259] on main "Asia Mason Asia Mason" at bounding box center [176, 141] width 352 height 282
click at [3, 258] on main "Asia Mason Asia Mason" at bounding box center [176, 141] width 352 height 282
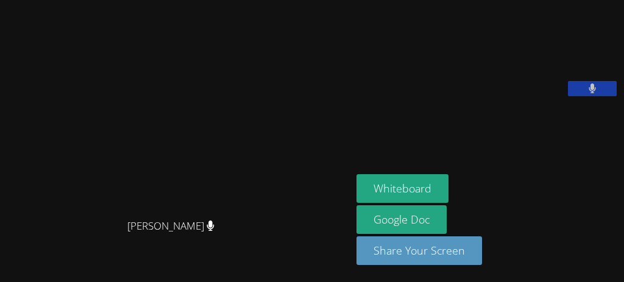
click at [4, 259] on main "Asia Mason Asia Mason" at bounding box center [176, 141] width 352 height 282
click at [4, 260] on main "Asia Mason Asia Mason" at bounding box center [176, 141] width 352 height 282
click at [5, 258] on div "[PERSON_NAME]" at bounding box center [176, 237] width 342 height 49
click at [4, 259] on main "Asia Mason Asia Mason" at bounding box center [176, 141] width 352 height 282
click at [4, 260] on main "Asia Mason Asia Mason" at bounding box center [176, 141] width 352 height 282
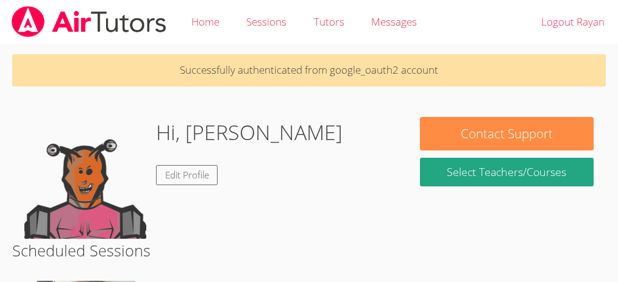
scroll to position [206, 0]
